Goal: Use online tool/utility: Utilize a website feature to perform a specific function

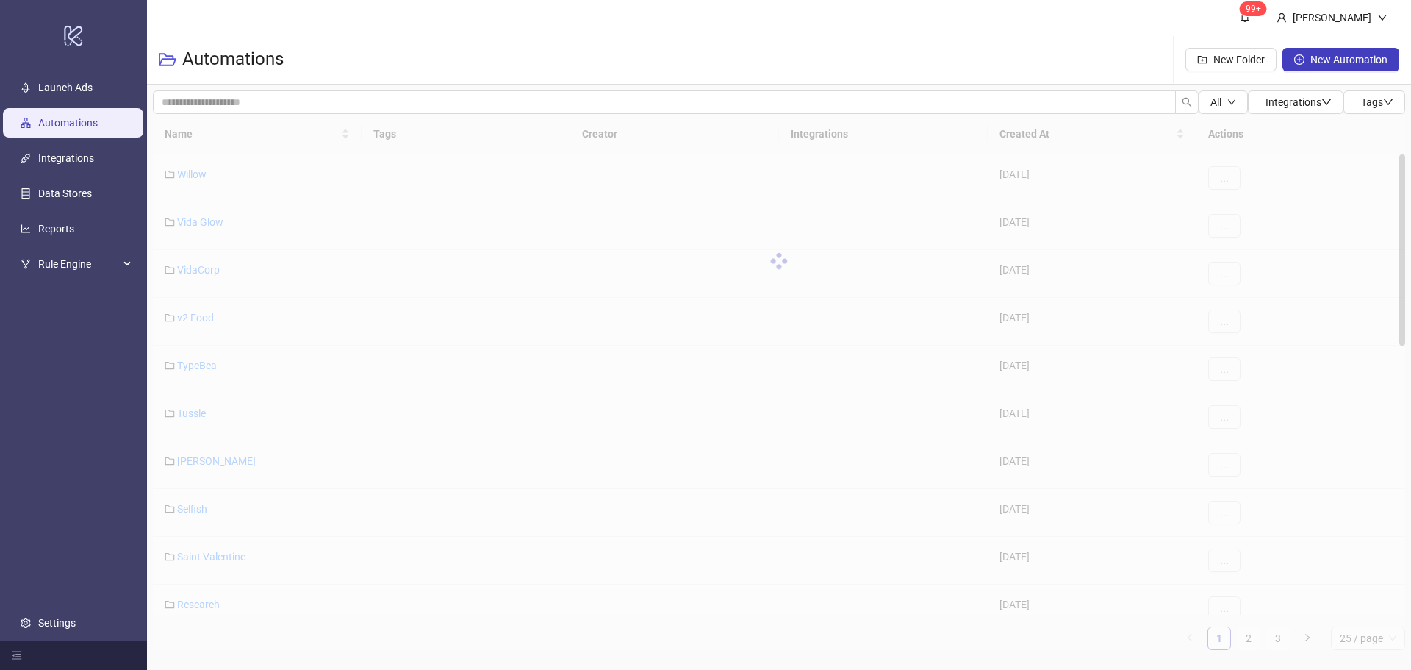
click at [201, 456] on div "Name Tags Creator Integrations Created At Actions Willow [DATE] ... Vida Glow […" at bounding box center [779, 382] width 1252 height 536
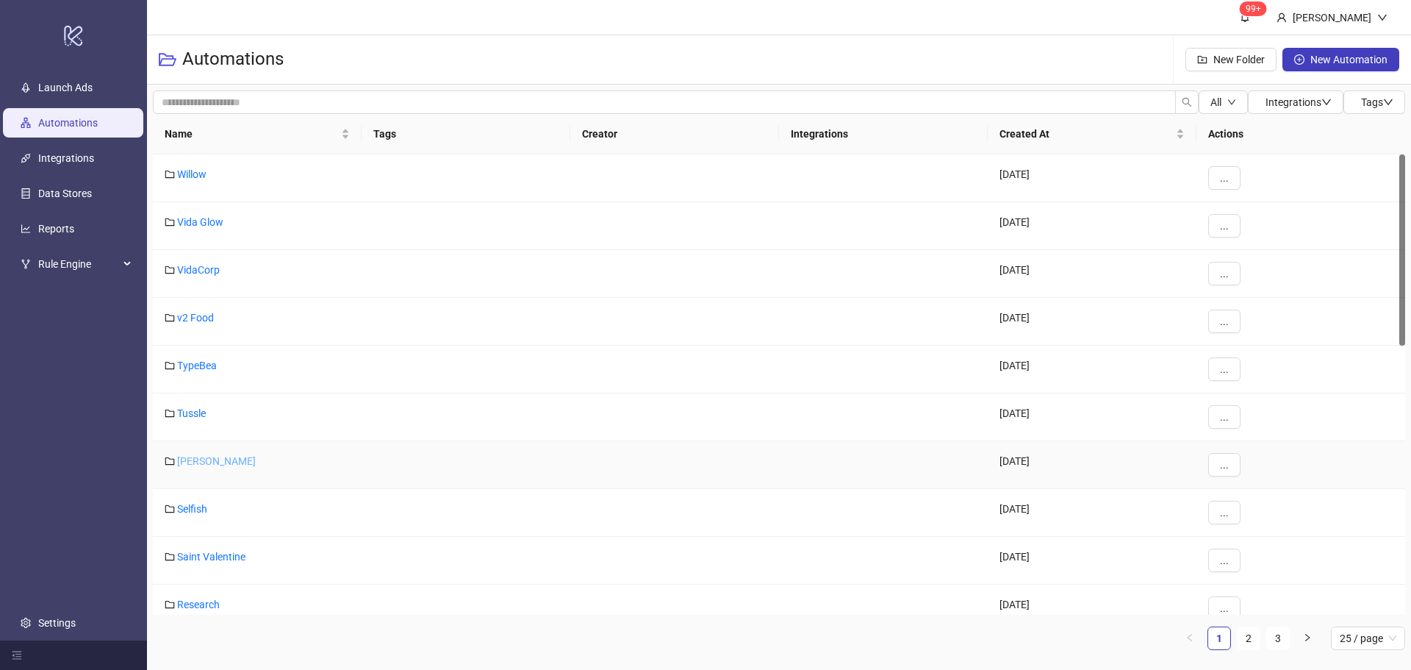
click at [204, 459] on link "[PERSON_NAME]" at bounding box center [216, 461] width 79 height 12
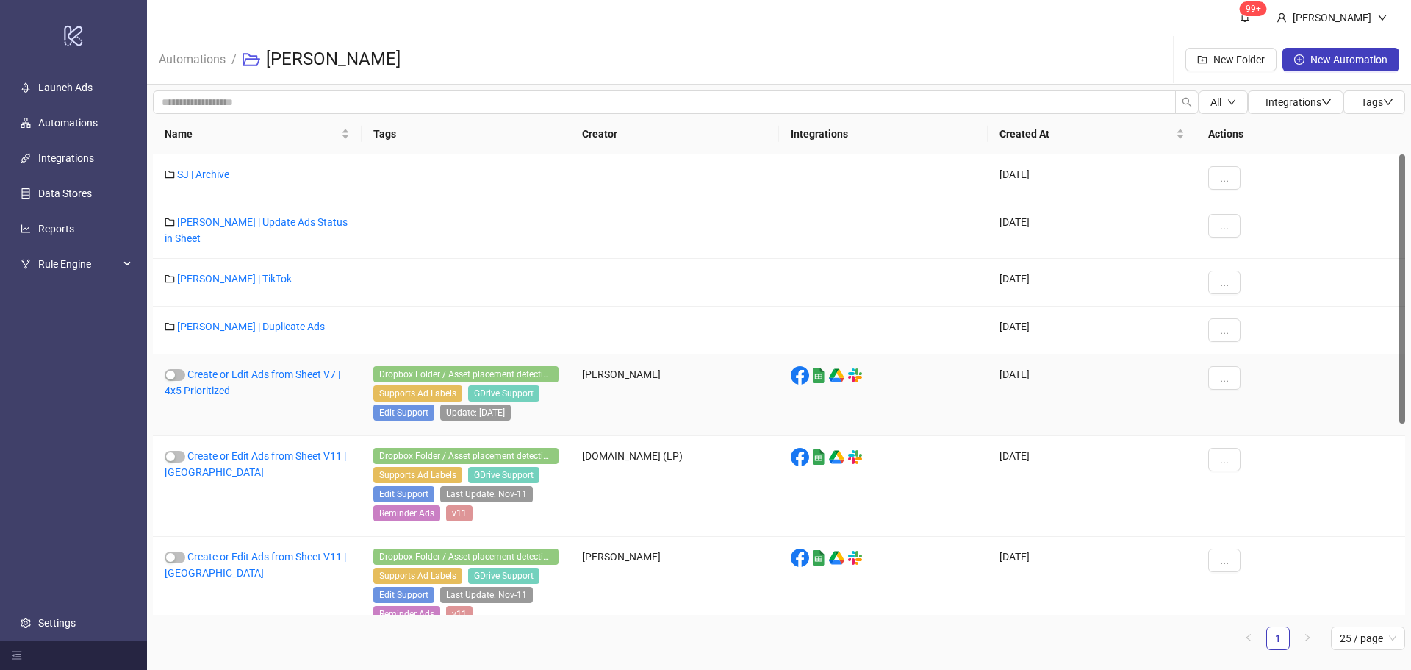
scroll to position [73, 0]
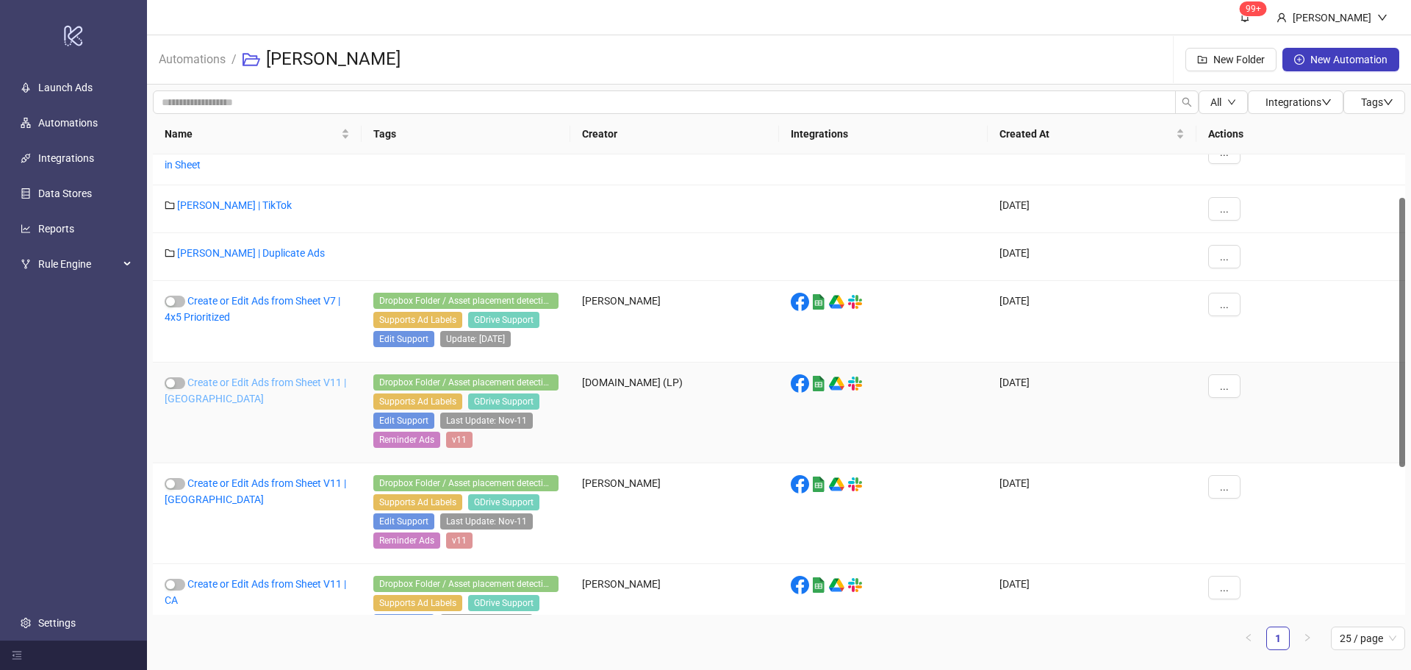
click at [225, 384] on link "Create or Edit Ads from Sheet V11 | [GEOGRAPHIC_DATA]" at bounding box center [256, 390] width 182 height 28
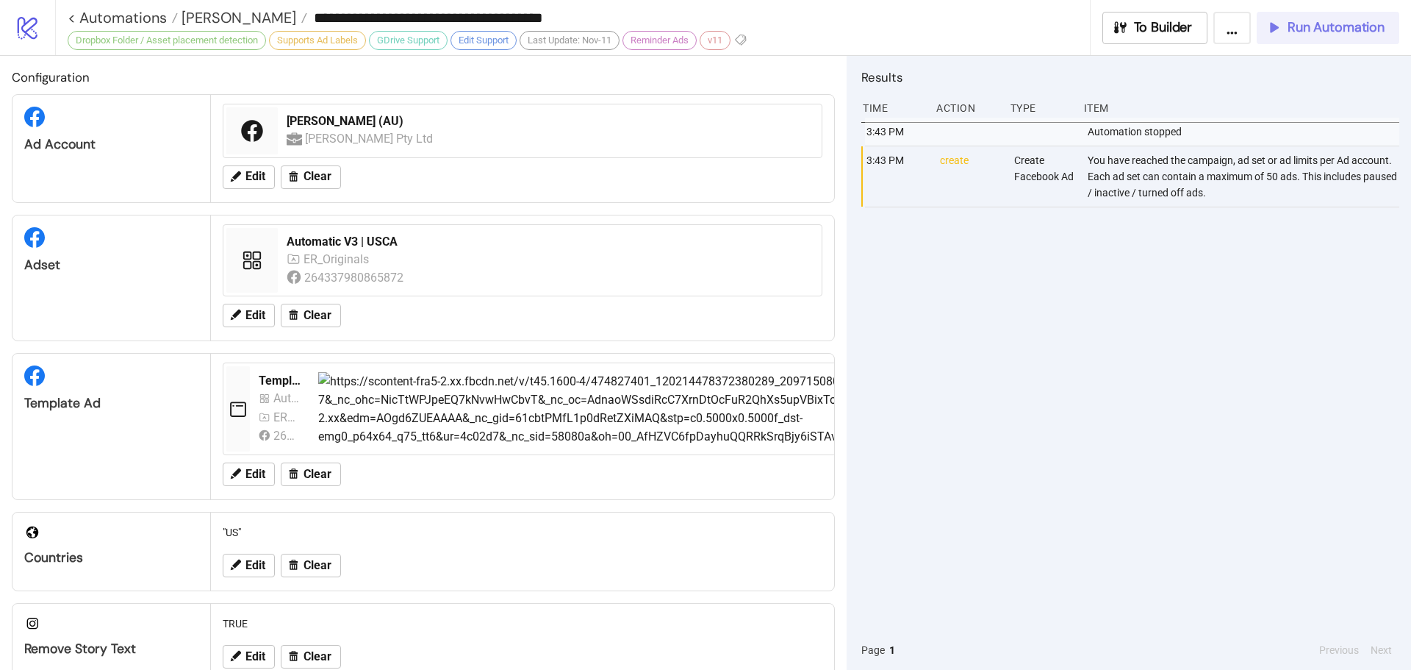
click at [1313, 16] on button "Run Automation" at bounding box center [1328, 28] width 143 height 32
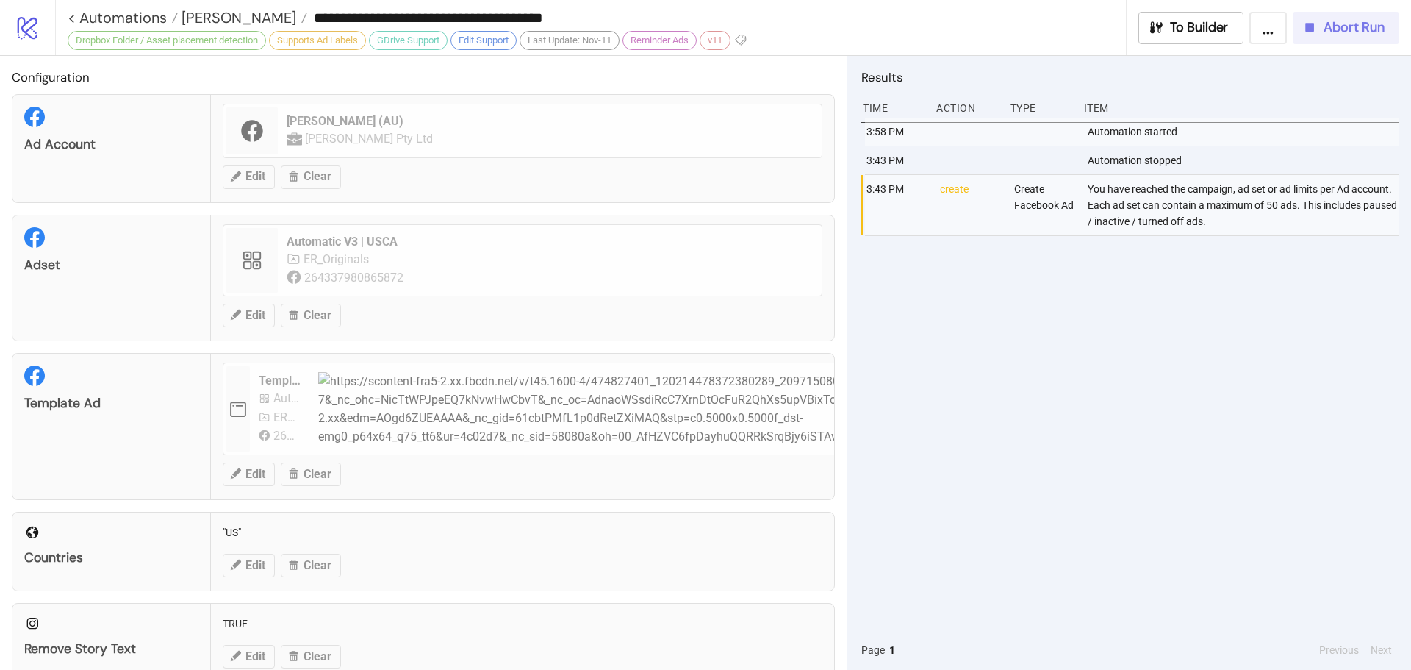
click at [1341, 35] on span "Abort Run" at bounding box center [1354, 27] width 61 height 17
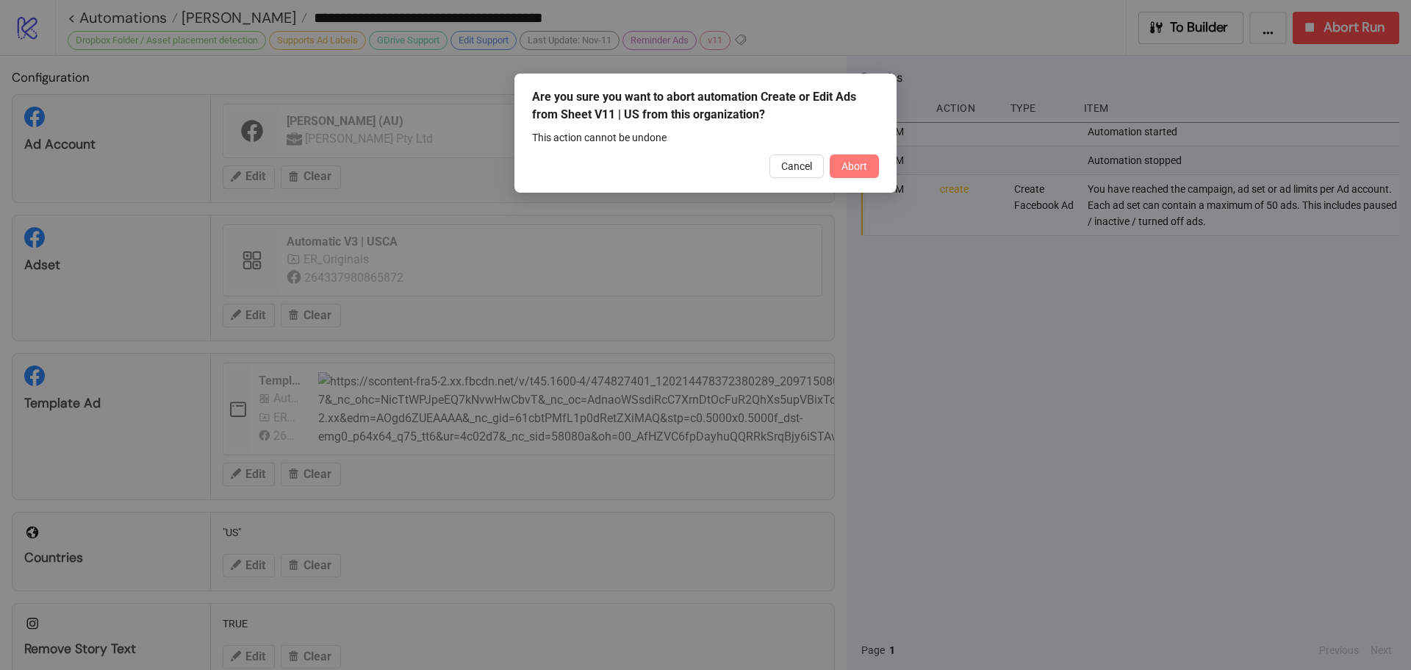
click at [856, 168] on span "Abort" at bounding box center [855, 166] width 26 height 12
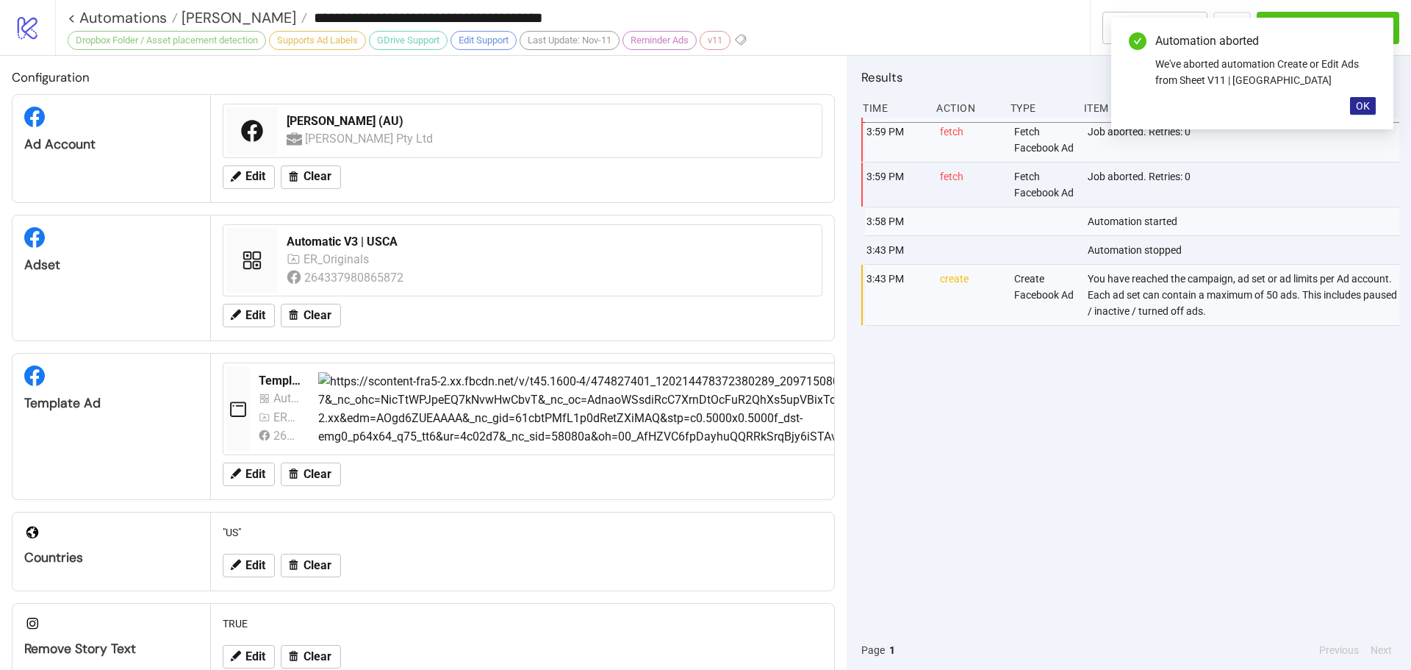
click at [1363, 97] on button "OK" at bounding box center [1363, 106] width 26 height 18
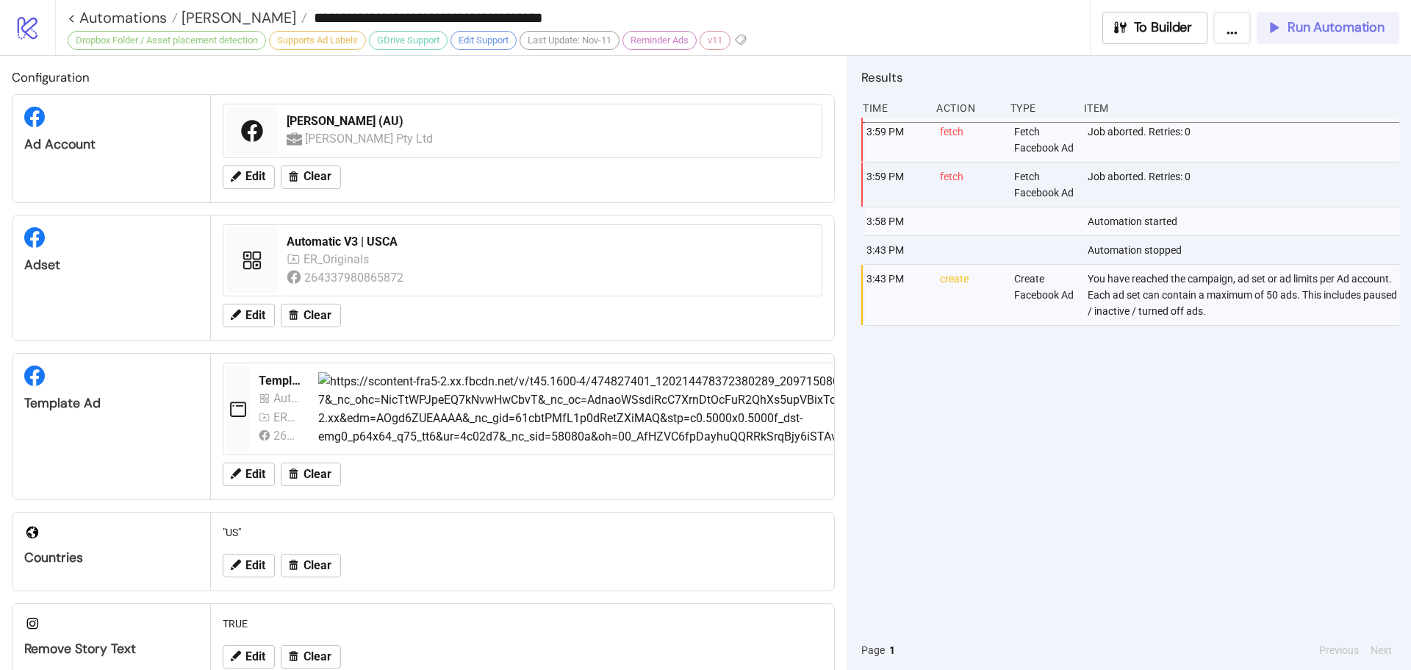
click at [1357, 35] on span "Run Automation" at bounding box center [1336, 27] width 97 height 17
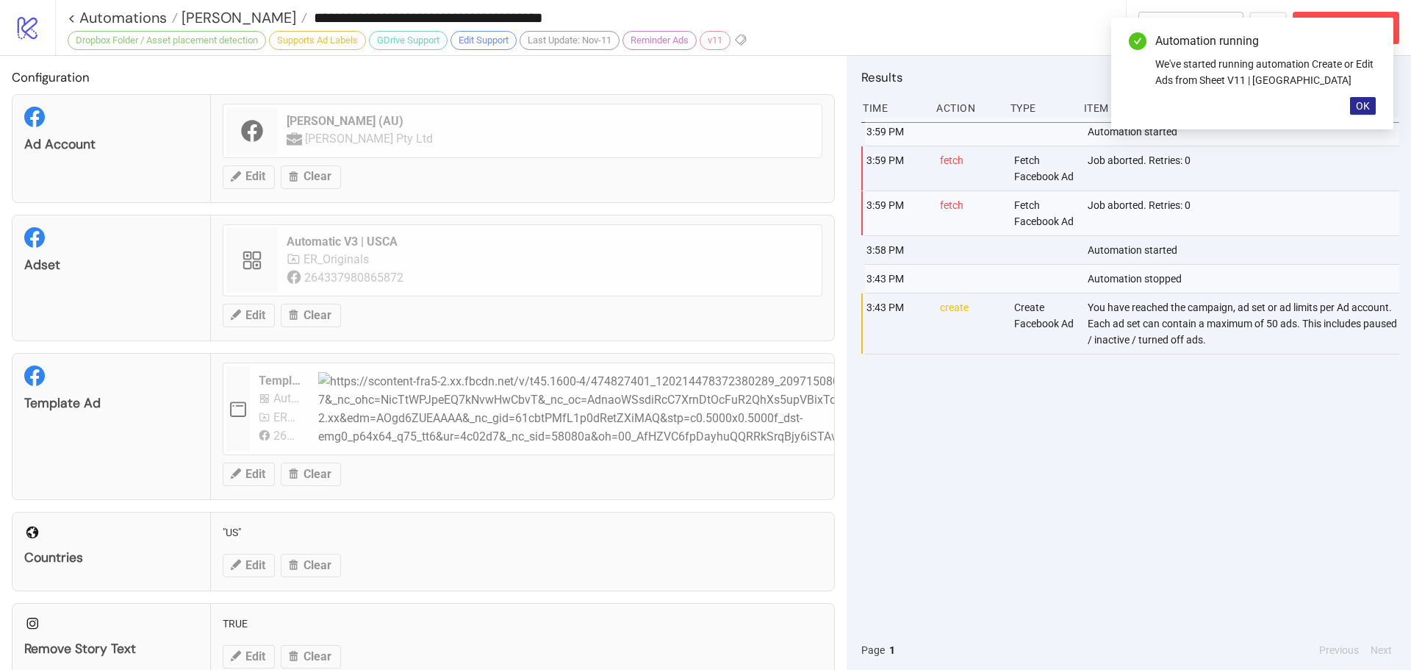
click at [1361, 105] on span "OK" at bounding box center [1363, 106] width 14 height 12
